Goal: Task Accomplishment & Management: Manage account settings

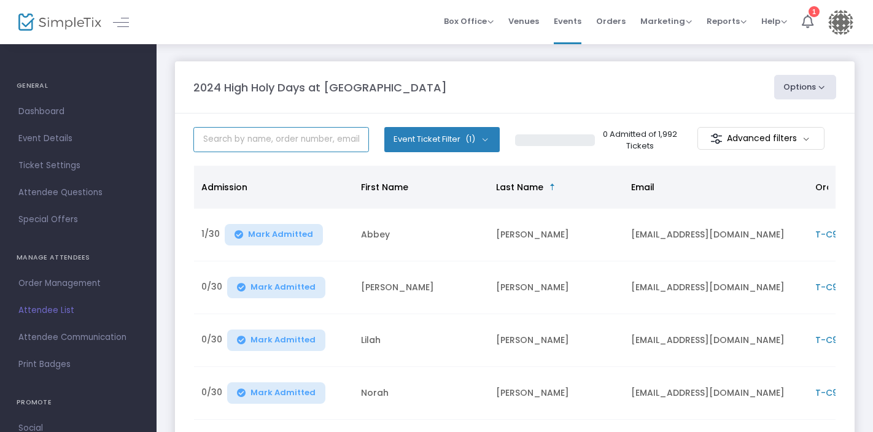
click at [243, 138] on input "text" at bounding box center [281, 139] width 176 height 25
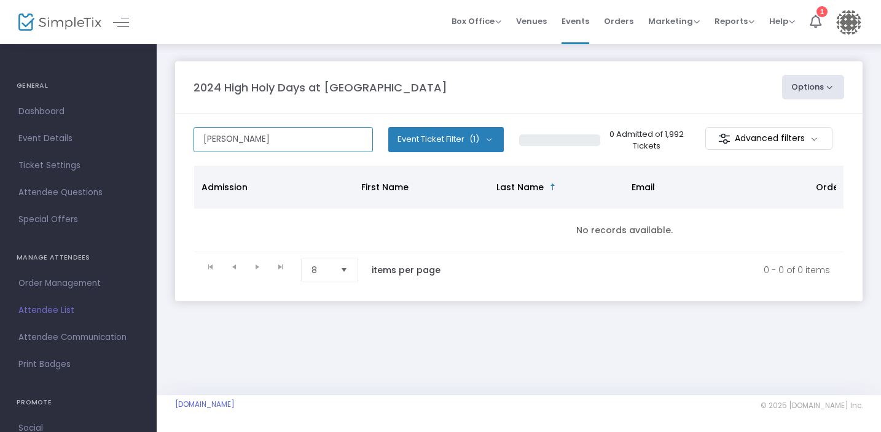
drag, startPoint x: 222, startPoint y: 138, endPoint x: 192, endPoint y: 138, distance: 30.7
click at [192, 138] on m-panel-content "beth schwartz Event Ticket Filter (1) Select All All Services Pass 0 Admitted o…" at bounding box center [518, 208] width 687 height 188
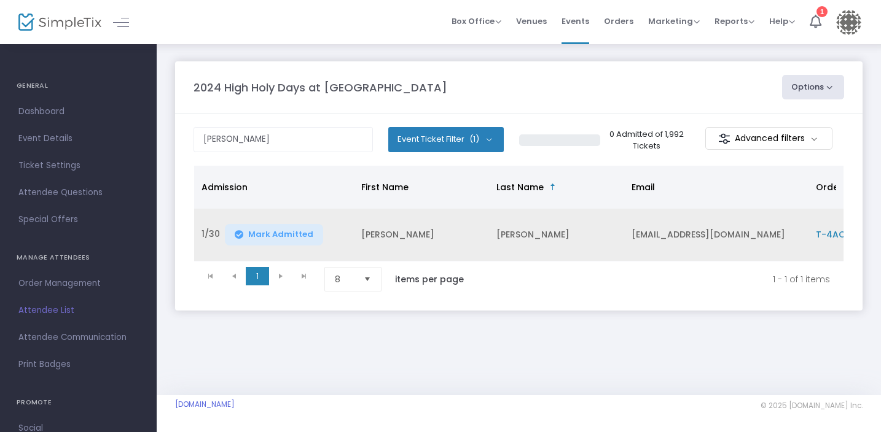
click at [544, 238] on td "[PERSON_NAME]" at bounding box center [556, 235] width 135 height 53
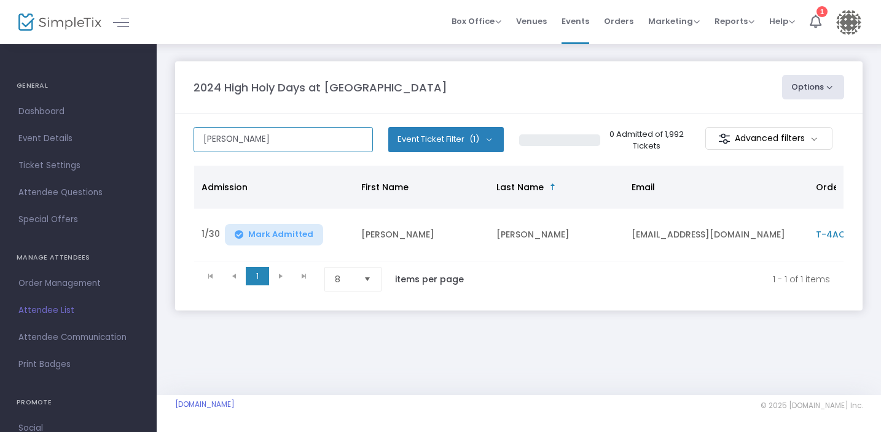
drag, startPoint x: 225, startPoint y: 139, endPoint x: 195, endPoint y: 141, distance: 30.1
click at [195, 141] on input "[PERSON_NAME]" at bounding box center [282, 139] width 179 height 25
type input "[PERSON_NAME]"
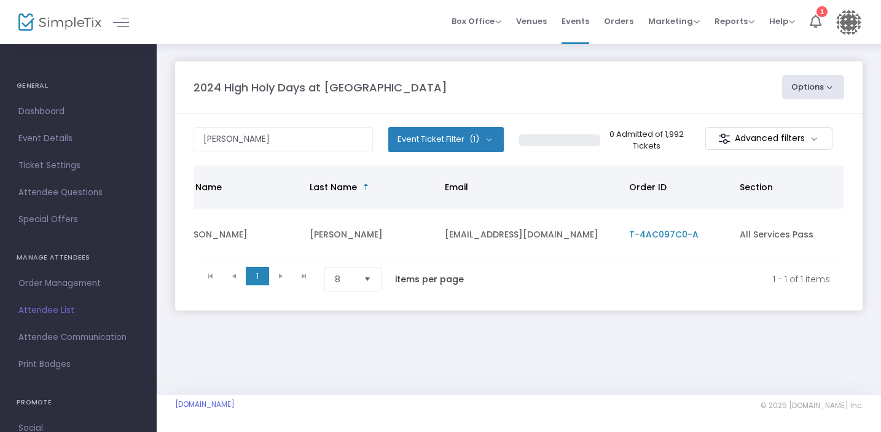
scroll to position [0, 211]
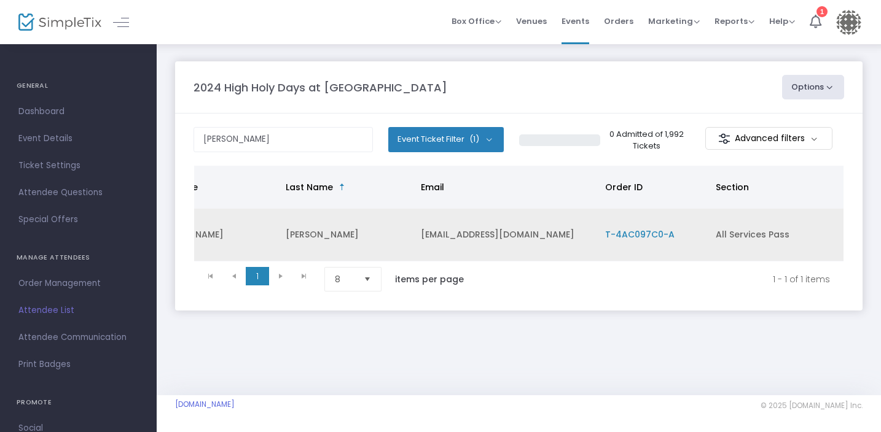
click at [655, 231] on span "T-4AC097C0-A" at bounding box center [639, 234] width 69 height 12
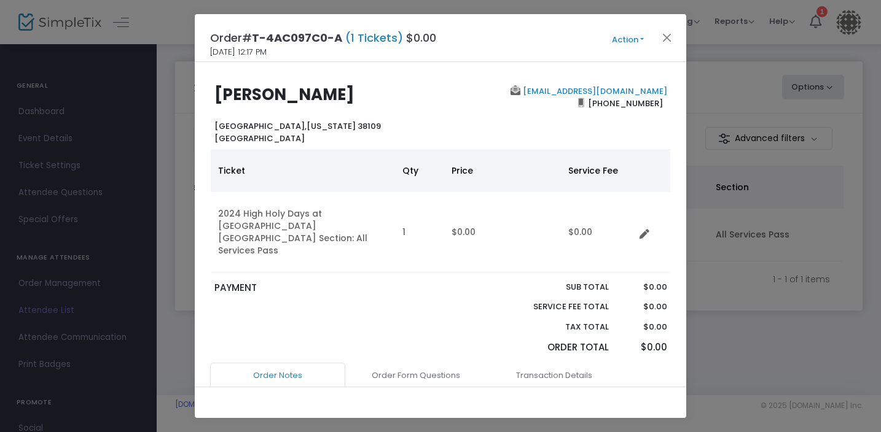
click at [621, 40] on button "Action" at bounding box center [628, 40] width 74 height 14
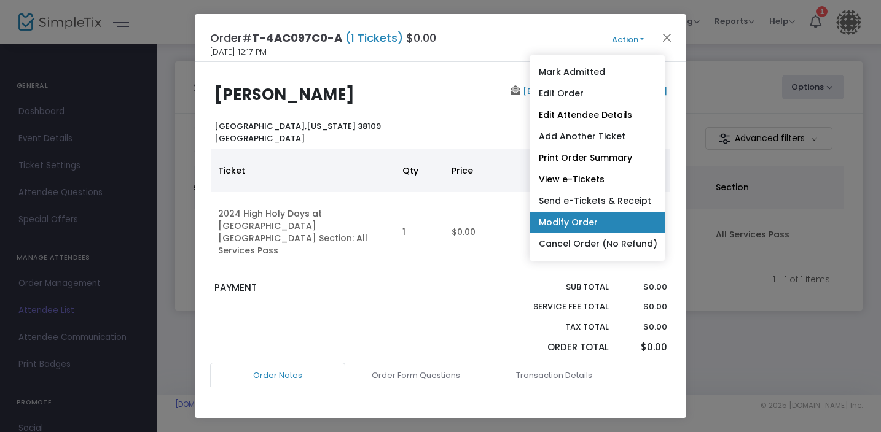
click at [587, 224] on link "Modify Order" at bounding box center [596, 222] width 135 height 21
radio input "true"
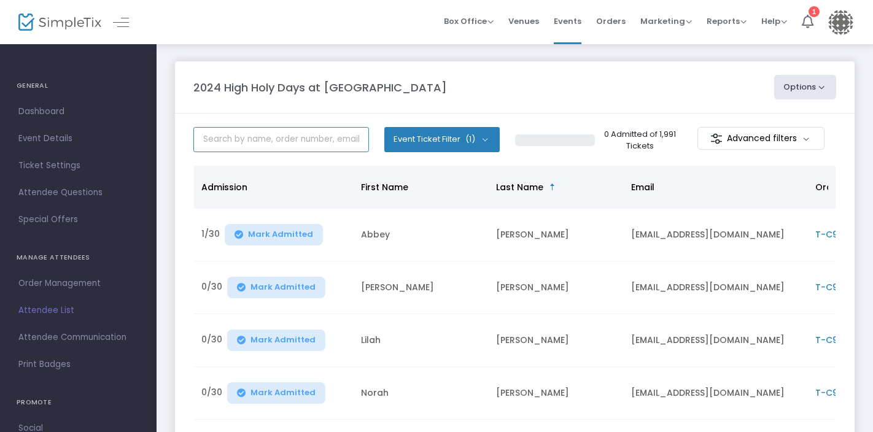
click at [213, 135] on input "text" at bounding box center [281, 139] width 176 height 25
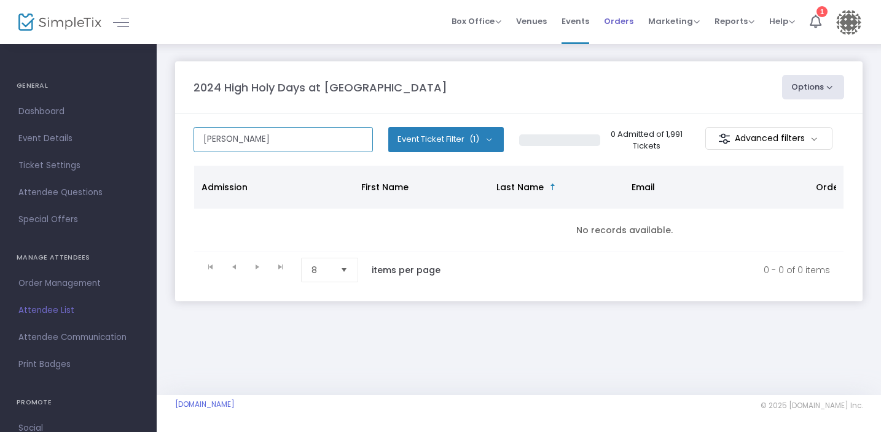
type input "[PERSON_NAME]"
click at [618, 23] on span "Orders" at bounding box center [618, 21] width 29 height 31
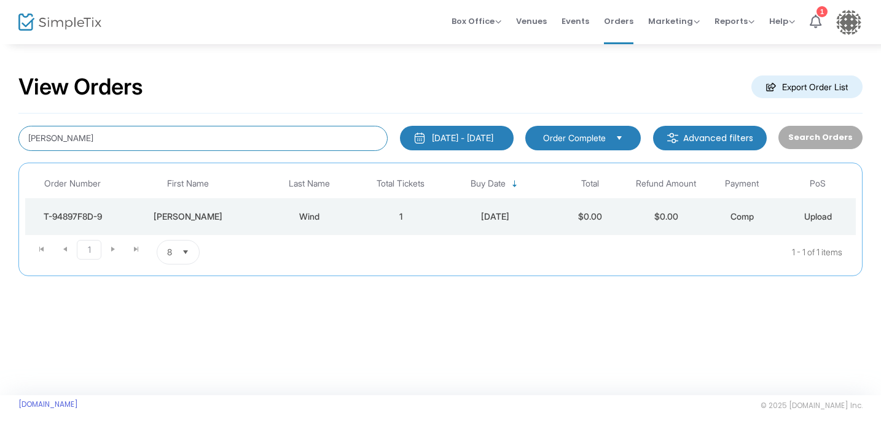
drag, startPoint x: 147, startPoint y: 144, endPoint x: 17, endPoint y: 144, distance: 129.6
click at [17, 144] on div "[PERSON_NAME]" at bounding box center [202, 138] width 381 height 25
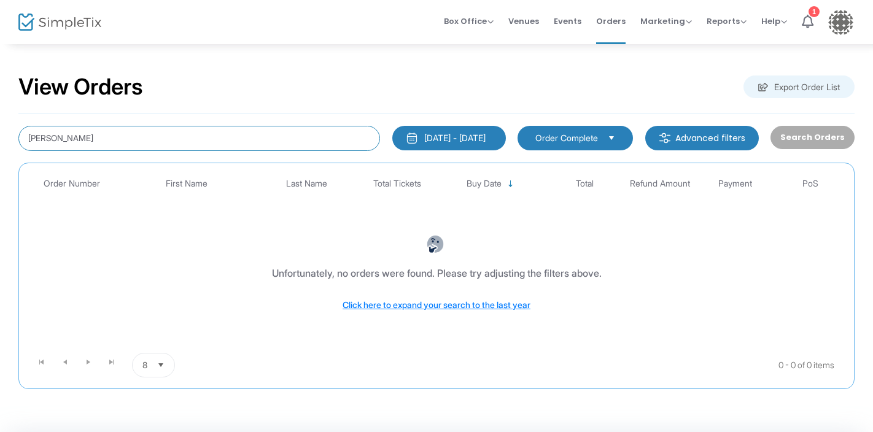
drag, startPoint x: 68, startPoint y: 141, endPoint x: 51, endPoint y: 144, distance: 16.9
click at [51, 144] on input "[PERSON_NAME]" at bounding box center [199, 138] width 362 height 25
drag, startPoint x: 53, startPoint y: 140, endPoint x: 21, endPoint y: 141, distance: 32.5
click at [21, 141] on input "[PERSON_NAME]" at bounding box center [199, 138] width 362 height 25
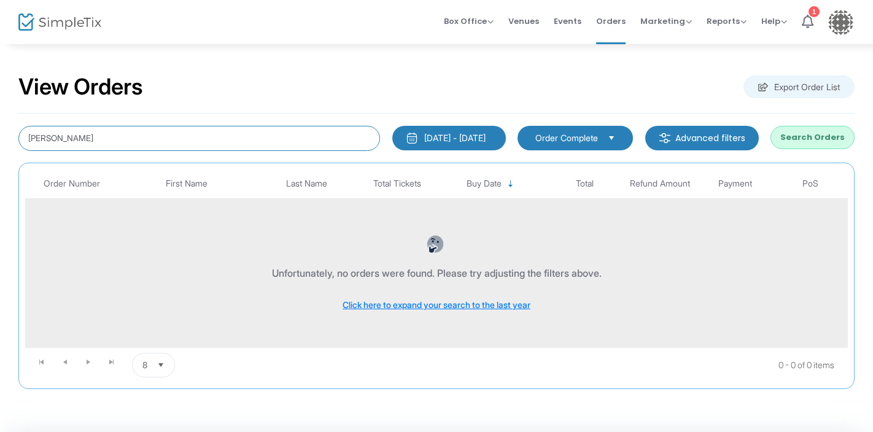
type input "[PERSON_NAME]"
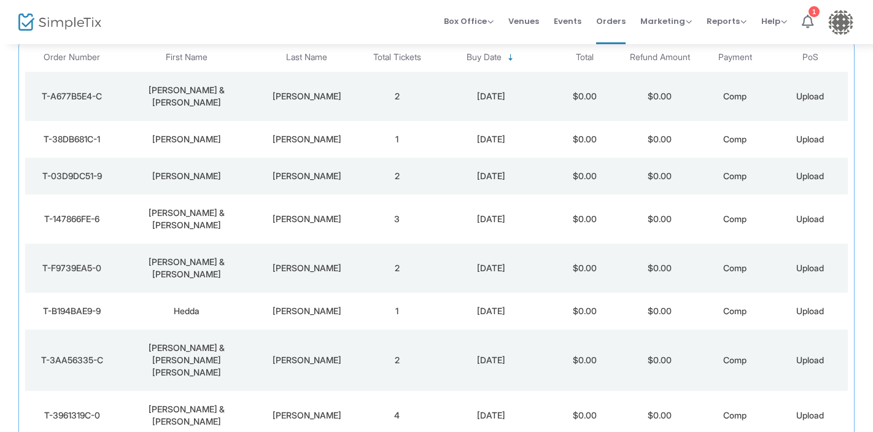
scroll to position [182, 0]
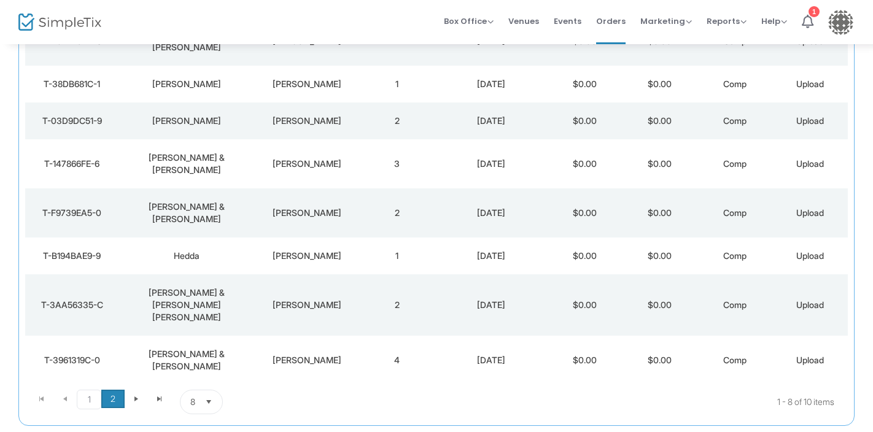
click at [112, 390] on span "2" at bounding box center [112, 399] width 23 height 18
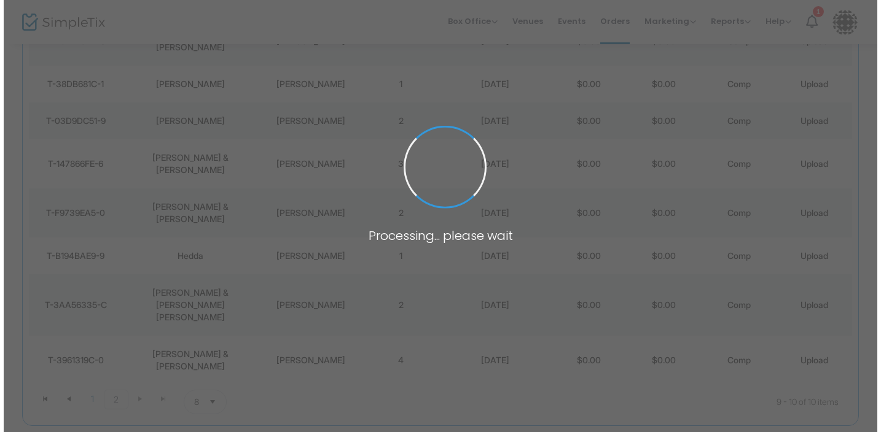
scroll to position [0, 0]
